Goal: Use online tool/utility: Use online tool/utility

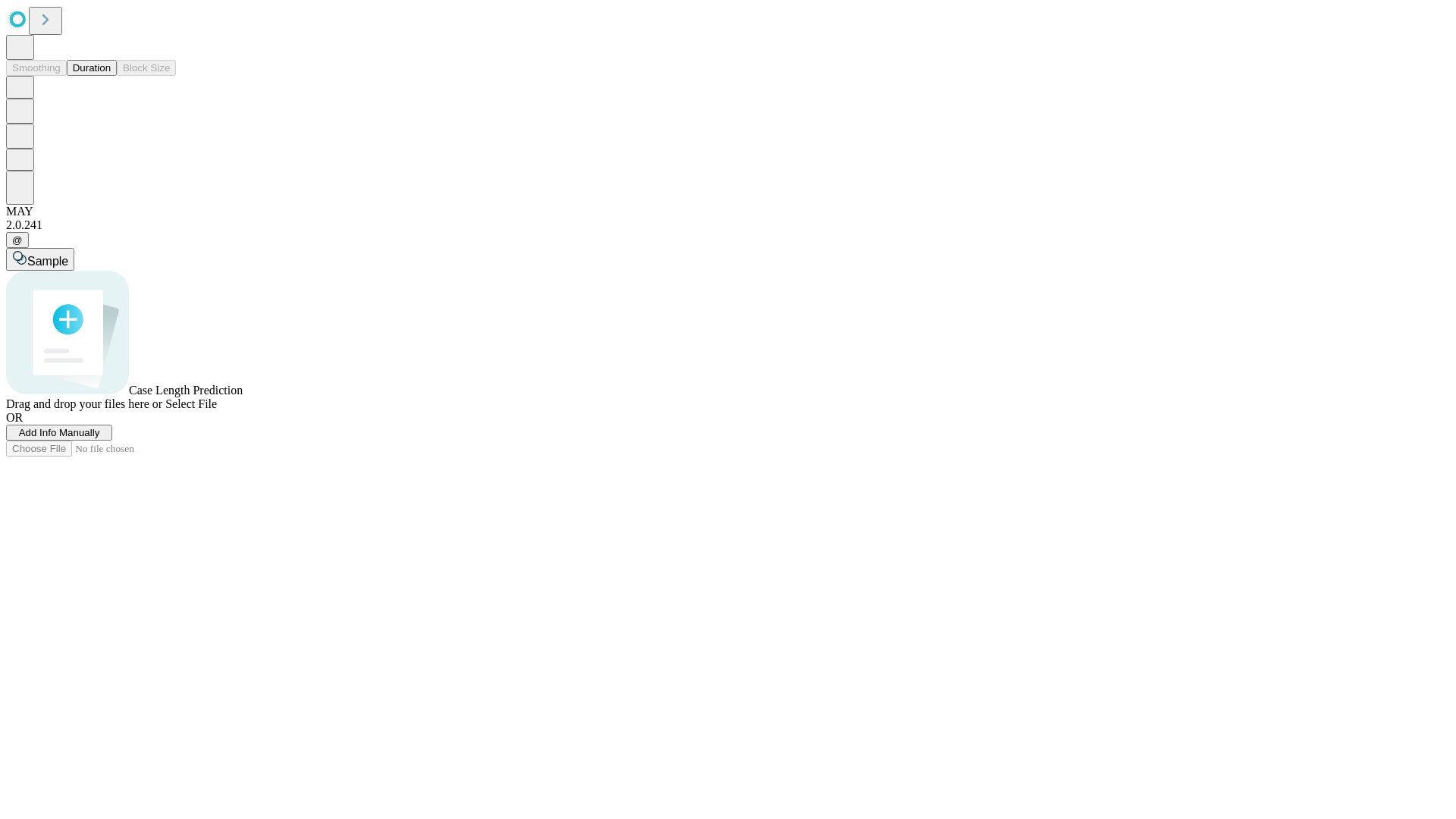
click at [111, 76] on button "Duration" at bounding box center [91, 68] width 50 height 16
click at [100, 438] on span "Add Info Manually" at bounding box center [59, 433] width 82 height 12
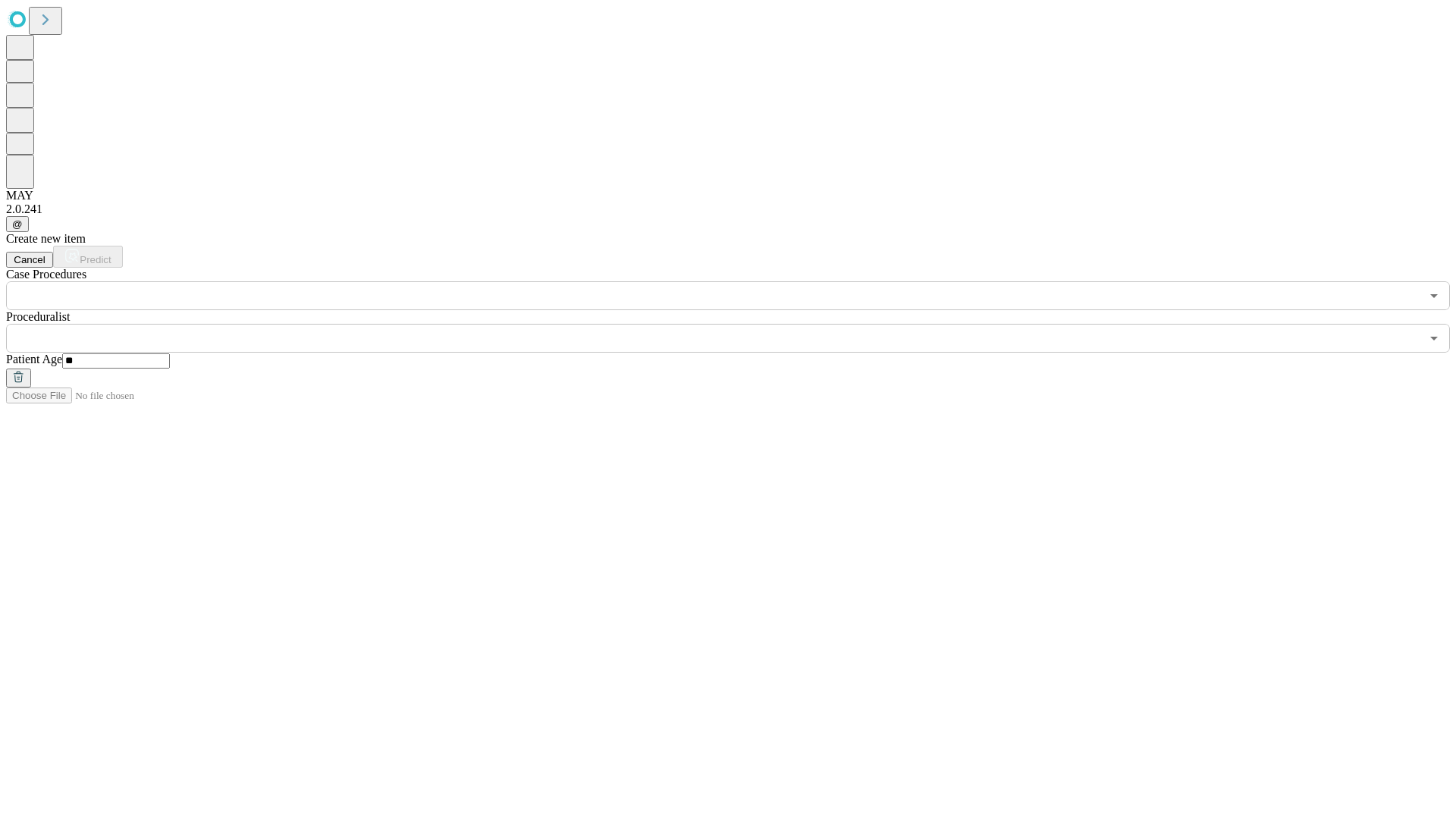
type input "**"
click at [739, 324] on input "text" at bounding box center [713, 338] width 1414 height 29
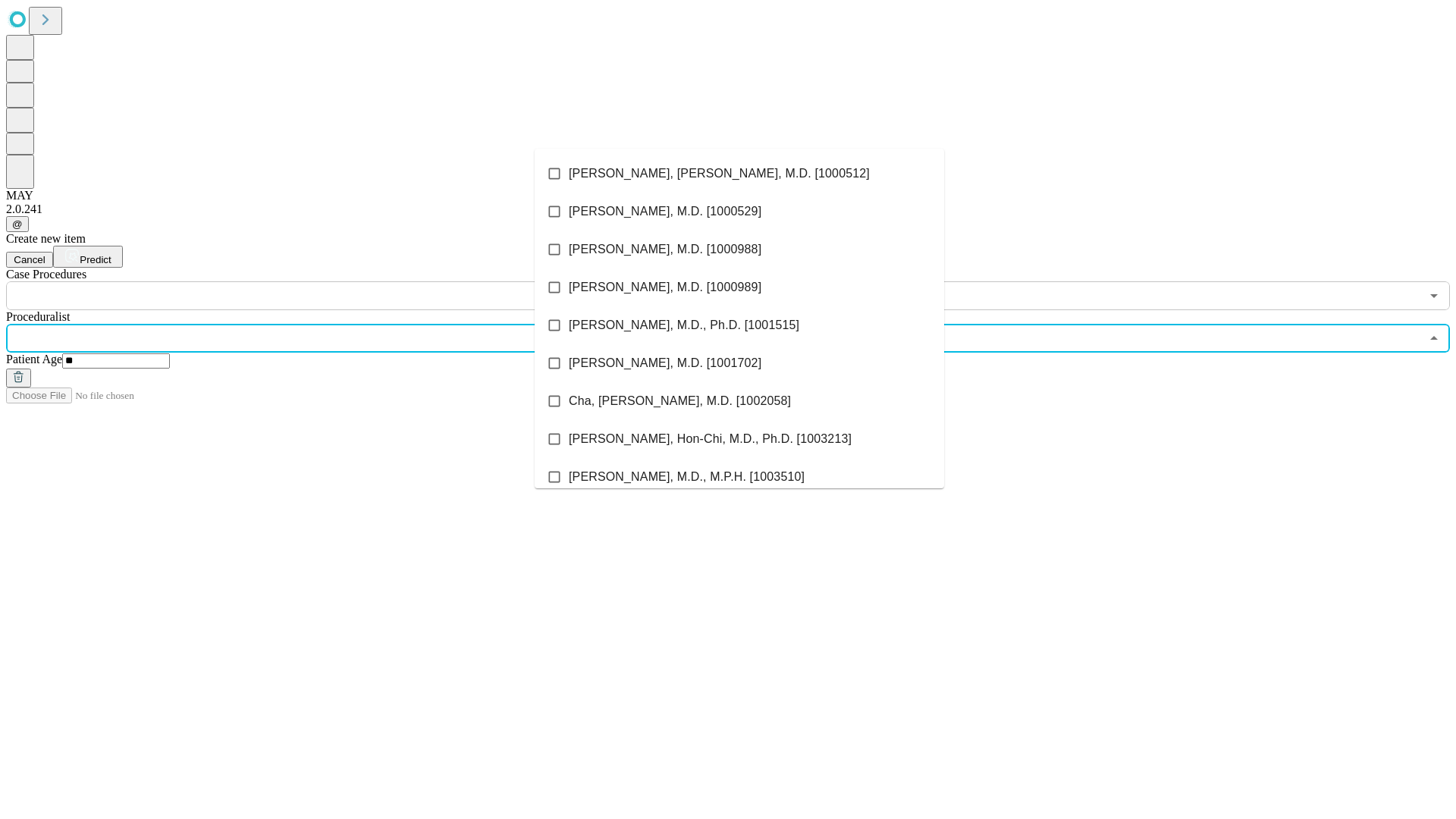
click at [740, 174] on li "[PERSON_NAME], [PERSON_NAME], M.D. [1000512]" at bounding box center [740, 173] width 410 height 38
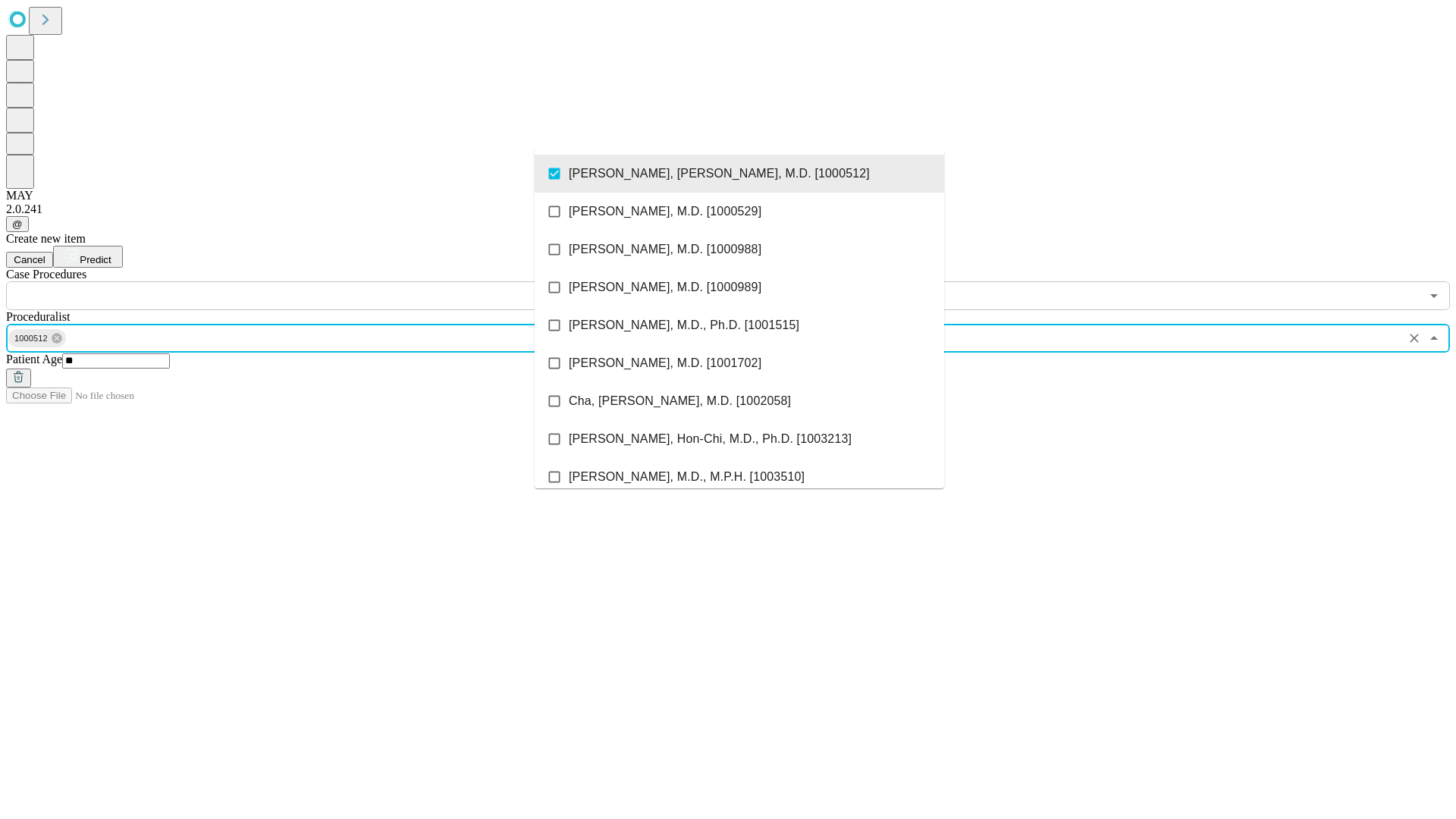
click at [318, 281] on input "text" at bounding box center [713, 295] width 1414 height 29
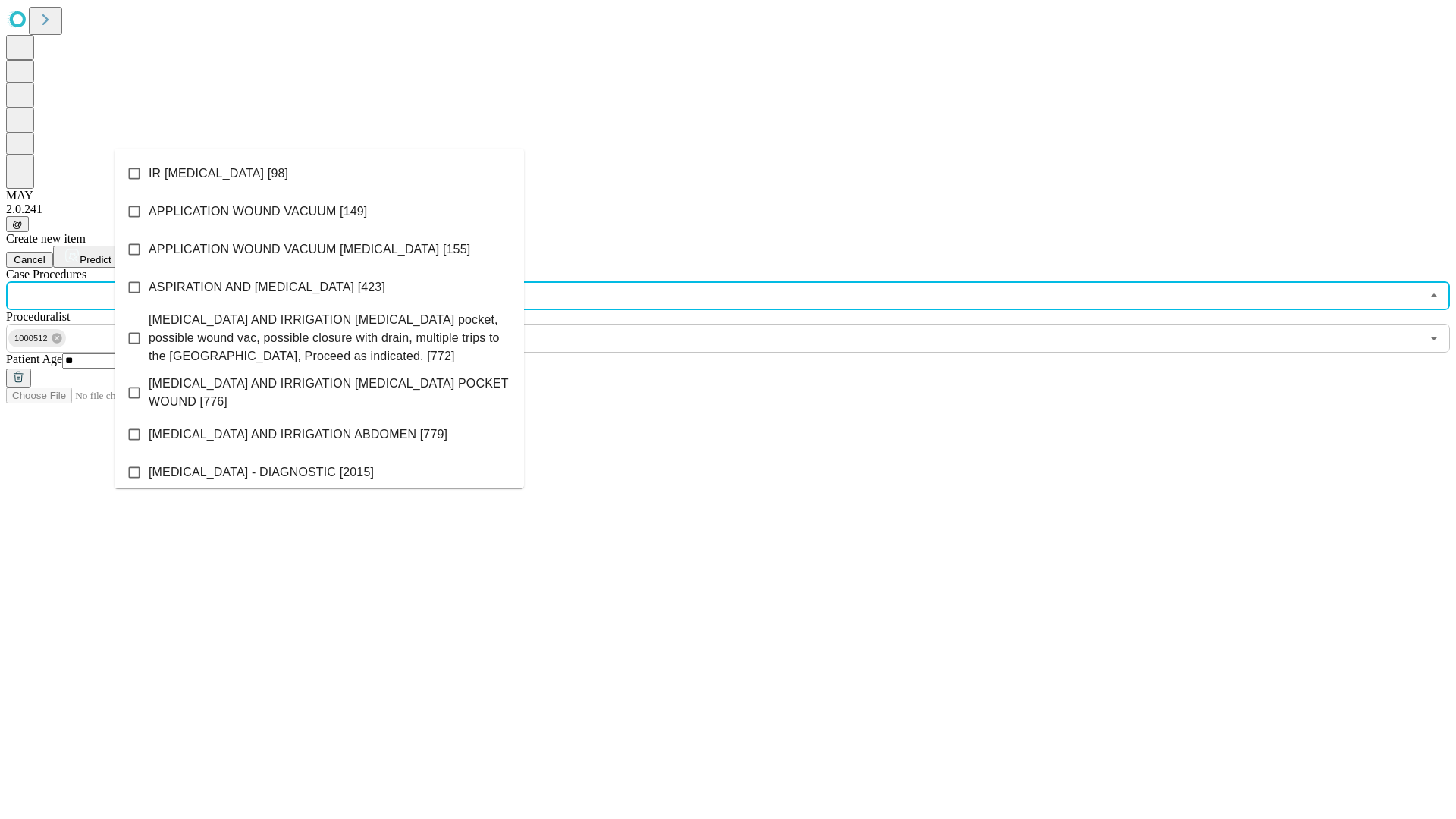
click at [319, 174] on li "IR [MEDICAL_DATA] [98]" at bounding box center [319, 173] width 410 height 38
click at [111, 254] on span "Predict" at bounding box center [95, 260] width 31 height 12
